Goal: Use online tool/utility: Utilize a website feature to perform a specific function

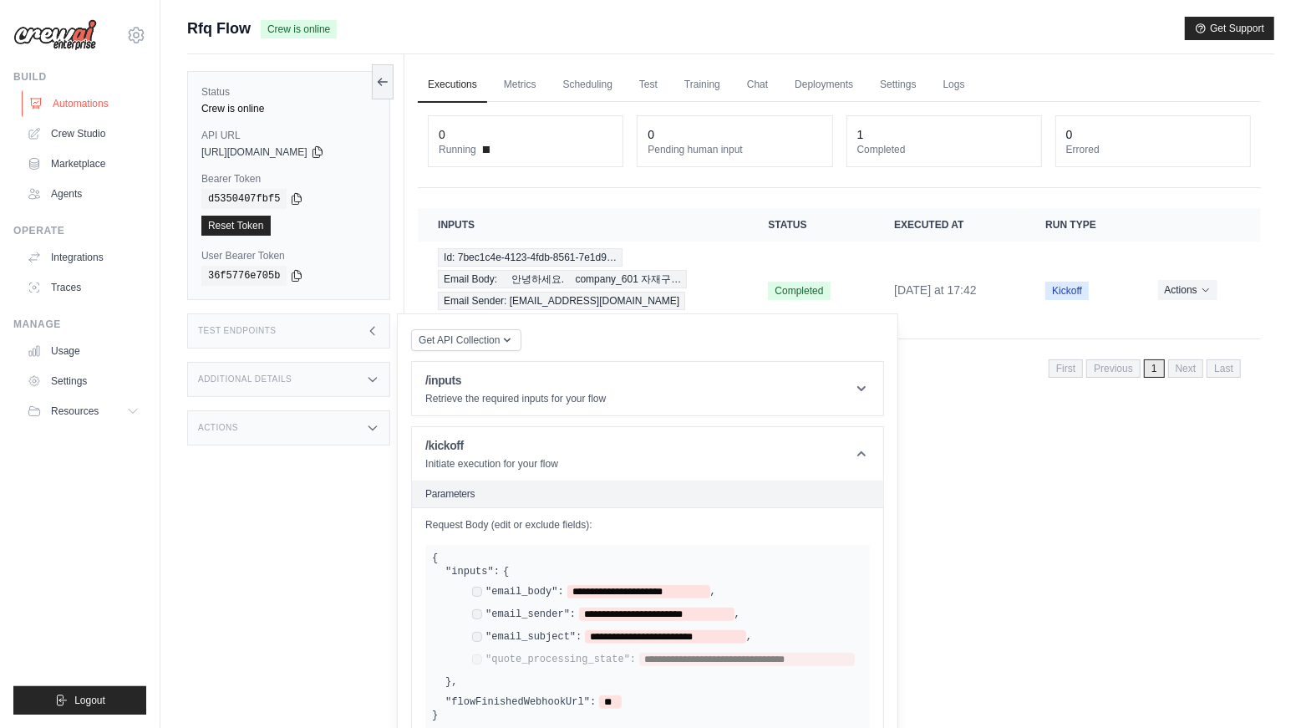
click at [82, 107] on link "Automations" at bounding box center [85, 103] width 126 height 27
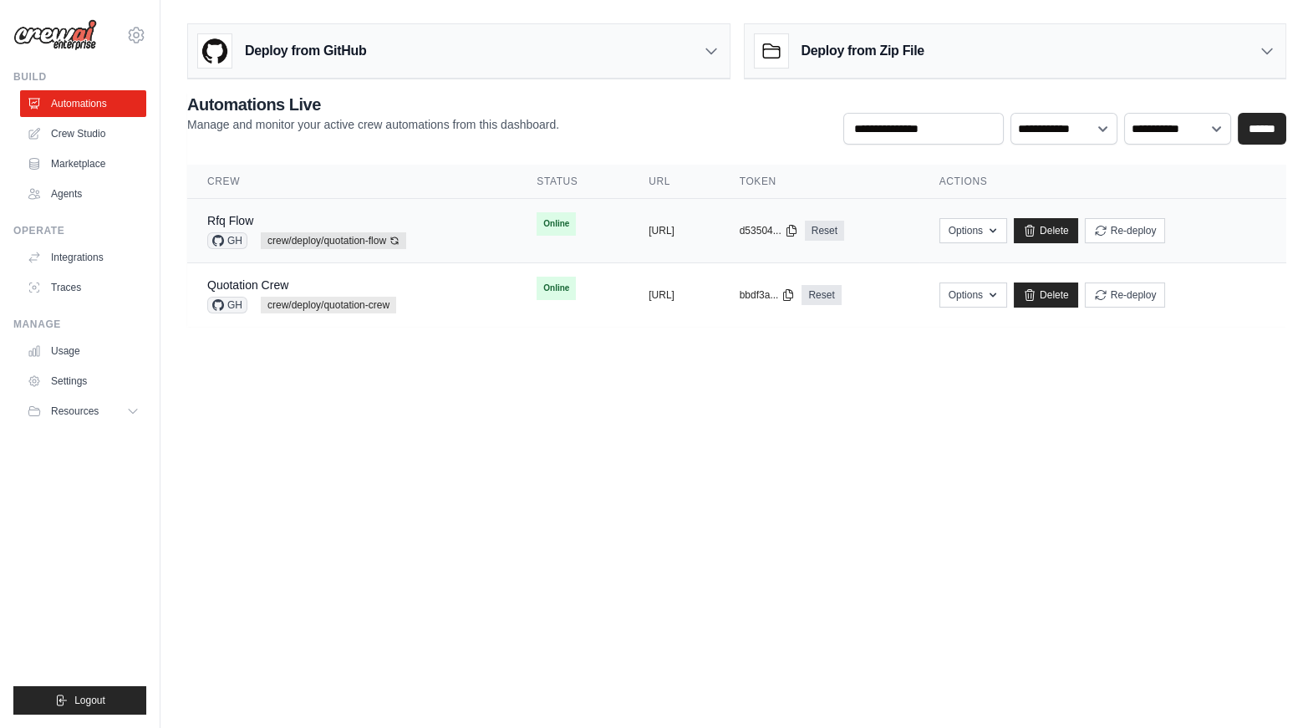
click at [516, 233] on td "Online" at bounding box center [572, 224] width 112 height 50
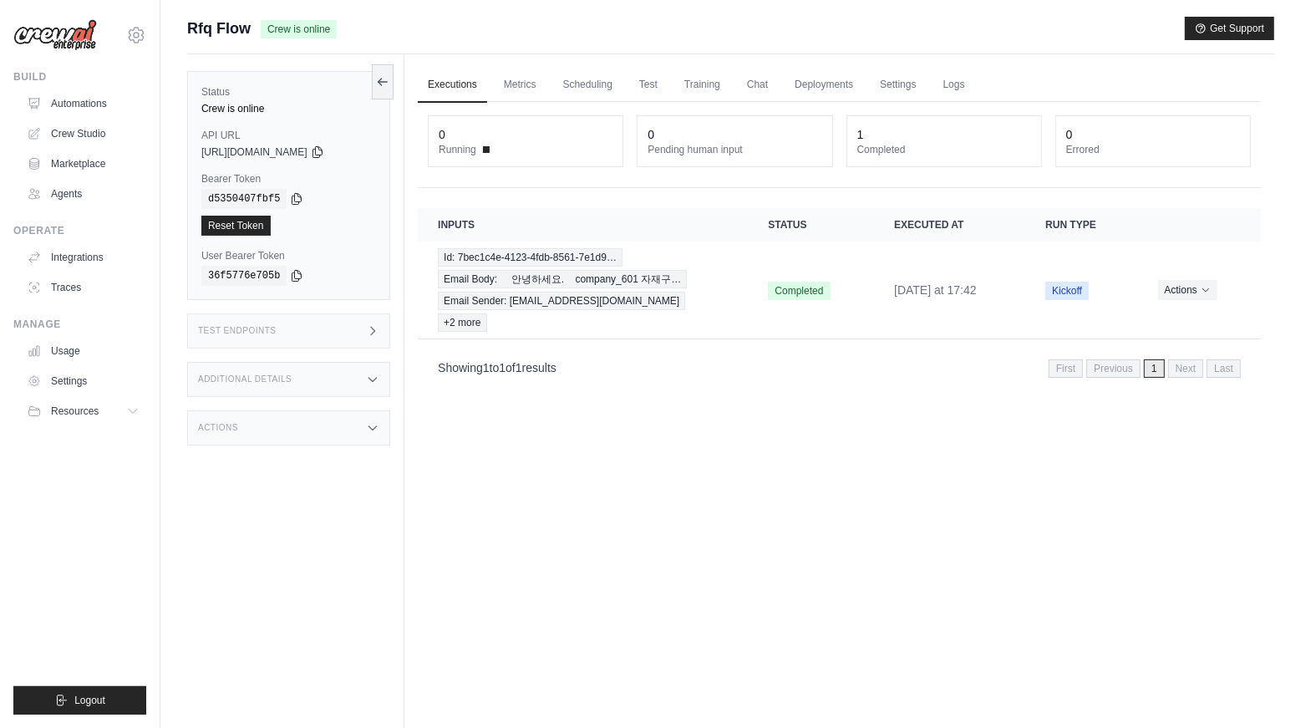
click at [349, 385] on div "Additional Details" at bounding box center [288, 379] width 203 height 35
click at [358, 347] on div "Status Crew is online API URL copied [URL][DOMAIN_NAME] Bearer Token copied d53…" at bounding box center [295, 418] width 217 height 728
click at [375, 333] on icon at bounding box center [372, 330] width 13 height 13
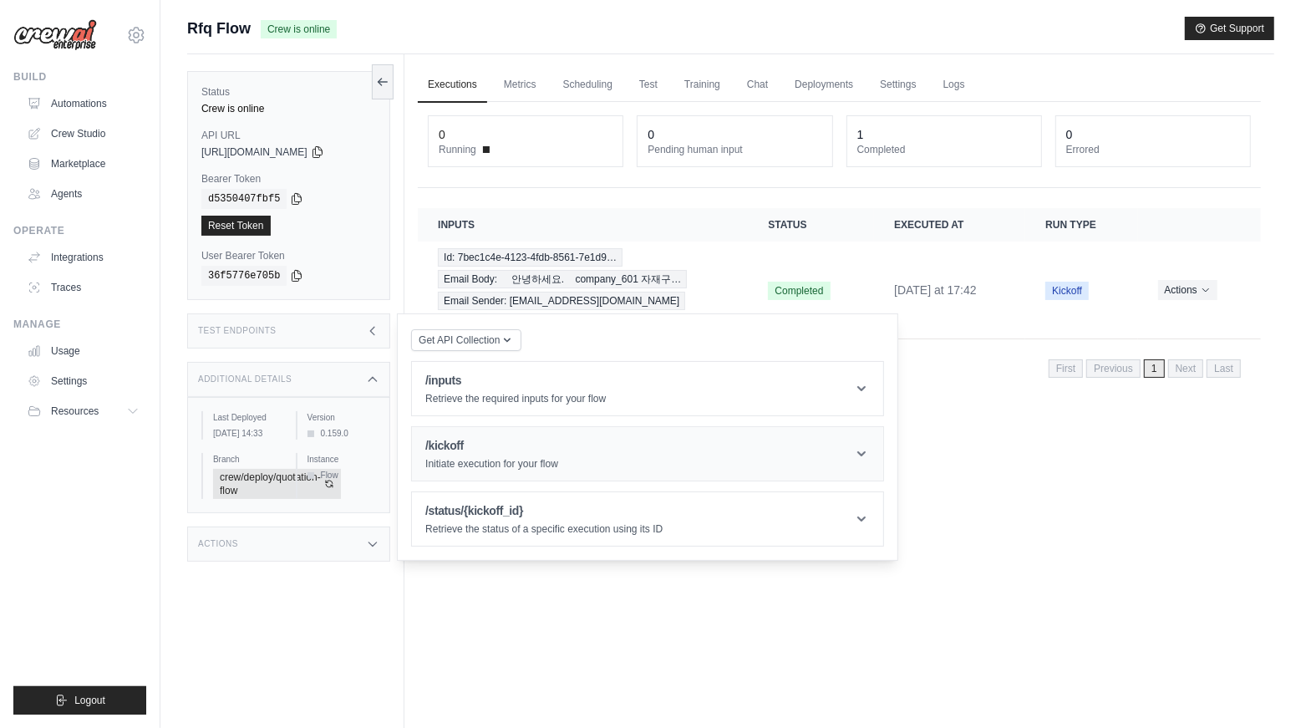
click at [580, 454] on header "/kickoff Initiate execution for your flow" at bounding box center [647, 453] width 471 height 53
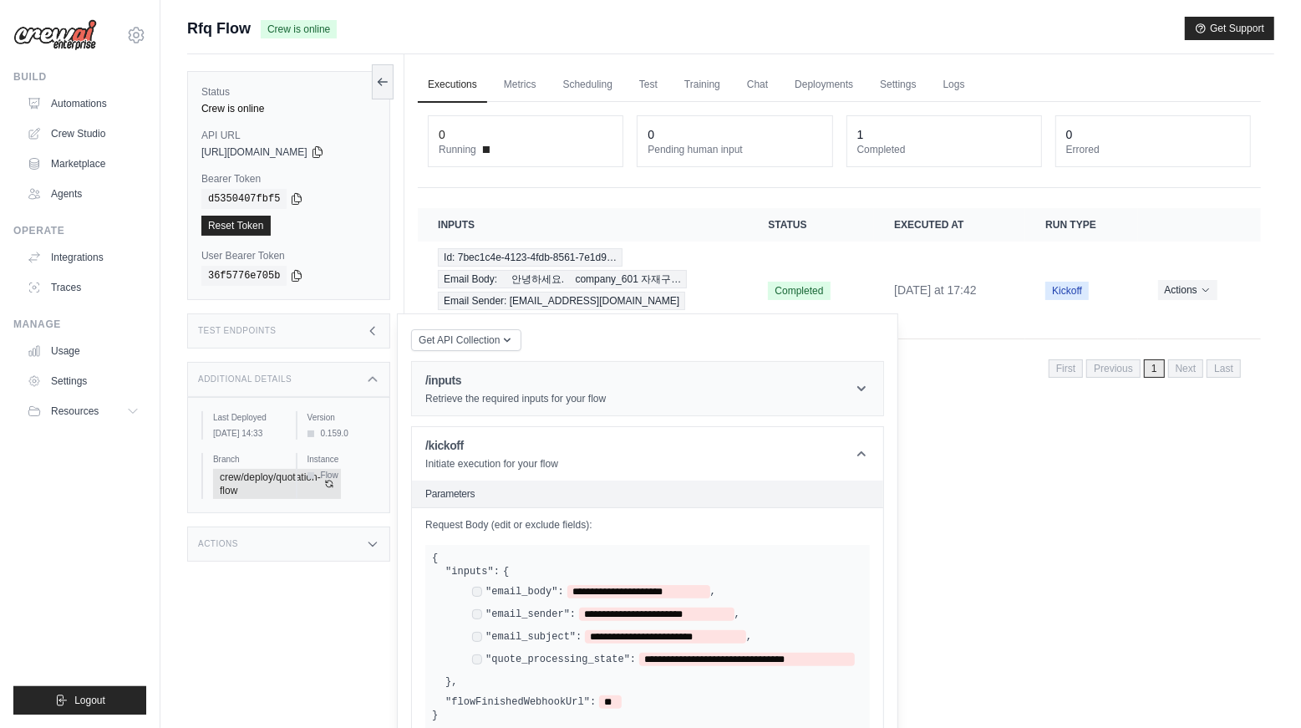
click at [577, 388] on h1 "/inputs" at bounding box center [515, 380] width 180 height 17
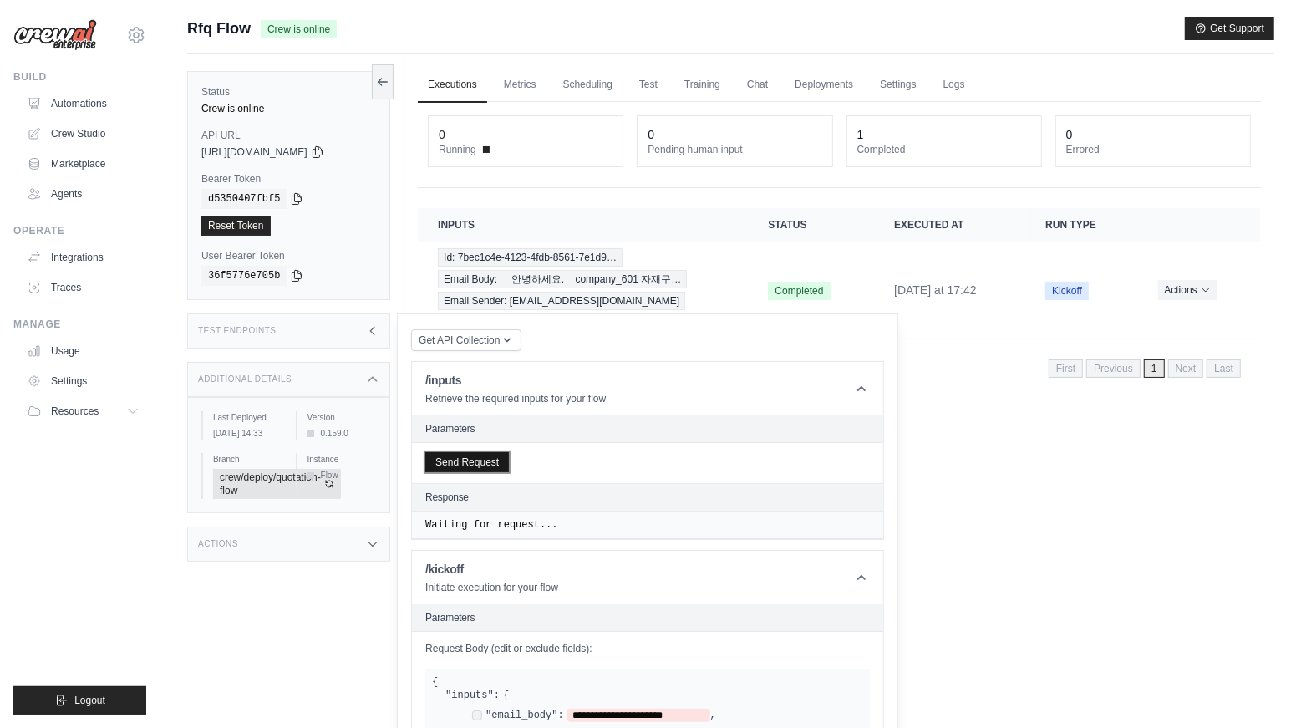
click at [480, 452] on button "Send Request" at bounding box center [467, 462] width 84 height 20
